Goal: Task Accomplishment & Management: Use online tool/utility

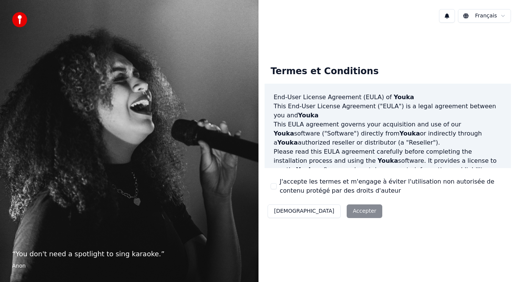
click at [326, 210] on div "Décliner Accepter" at bounding box center [325, 211] width 121 height 20
click at [330, 210] on div "Décliner Accepter" at bounding box center [325, 211] width 121 height 20
click at [294, 232] on div "Termes et Conditions End-User License Agreement (EULA) of Youka This End-User L…" at bounding box center [387, 140] width 258 height 223
click at [276, 182] on div "J'accepte les termes et m'engage à éviter l'utilisation non autorisée de conten…" at bounding box center [388, 186] width 234 height 18
click at [278, 183] on div "J'accepte les termes et m'engage à éviter l'utilisation non autorisée de conten…" at bounding box center [388, 186] width 234 height 18
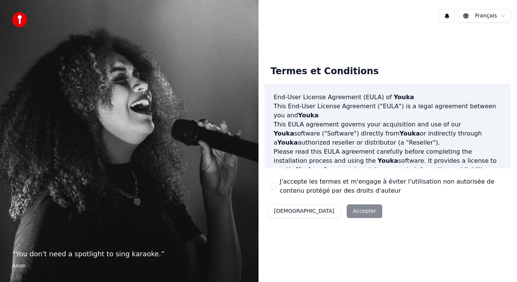
click at [273, 181] on div "J'accepte les termes et m'engage à éviter l'utilisation non autorisée de conten…" at bounding box center [388, 186] width 234 height 18
click at [271, 182] on div "J'accepte les termes et m'engage à éviter l'utilisation non autorisée de conten…" at bounding box center [388, 186] width 234 height 18
click at [268, 184] on div "Termes et Conditions End-User License Agreement (EULA) of Youka This End-User L…" at bounding box center [388, 140] width 246 height 162
click at [266, 184] on div "Termes et Conditions End-User License Agreement (EULA) of Youka This End-User L…" at bounding box center [388, 140] width 246 height 162
drag, startPoint x: 281, startPoint y: 183, endPoint x: 286, endPoint y: 185, distance: 5.4
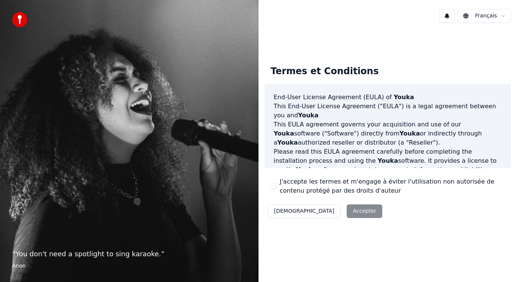
click at [284, 184] on label "J'accepte les termes et m'engage à éviter l'utilisation non autorisée de conten…" at bounding box center [392, 186] width 225 height 18
click at [288, 187] on label "J'accepte les termes et m'engage à éviter l'utilisation non autorisée de conten…" at bounding box center [392, 186] width 225 height 18
click at [277, 187] on button "J'accepte les termes et m'engage à éviter l'utilisation non autorisée de conten…" at bounding box center [274, 186] width 6 height 6
click at [347, 209] on button "Accepter" at bounding box center [365, 211] width 36 height 14
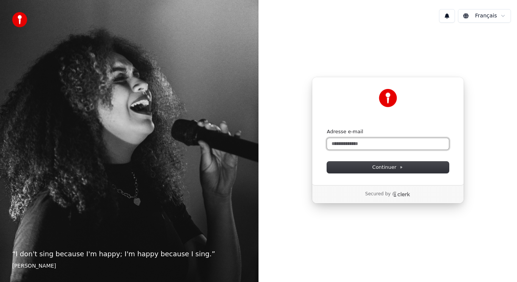
click at [363, 145] on input "Adresse e-mail" at bounding box center [388, 143] width 122 height 11
click at [327, 128] on button "submit" at bounding box center [327, 128] width 0 height 0
type input "**********"
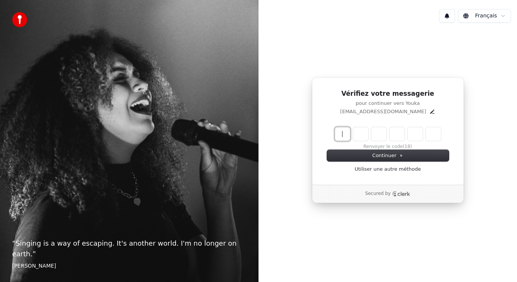
click at [364, 134] on input "Enter verification code" at bounding box center [395, 134] width 121 height 14
type input "******"
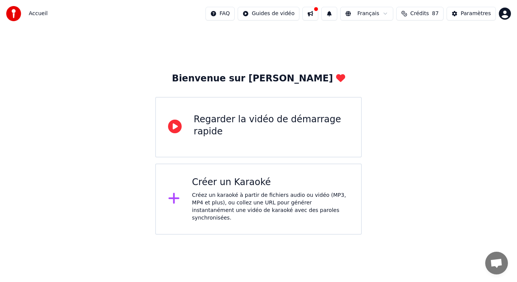
click at [227, 184] on div "Créer un Karaoké" at bounding box center [270, 182] width 157 height 12
